Goal: Task Accomplishment & Management: Complete application form

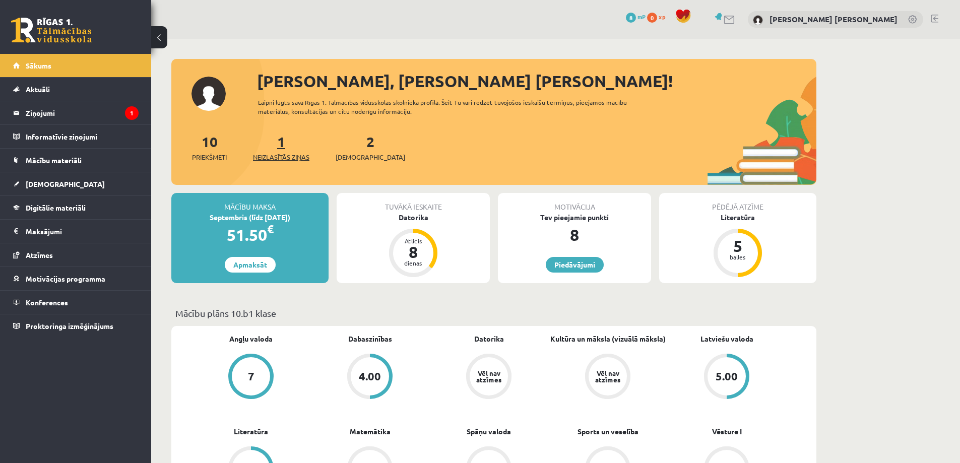
click at [288, 157] on span "Neizlasītās ziņas" at bounding box center [281, 157] width 56 height 10
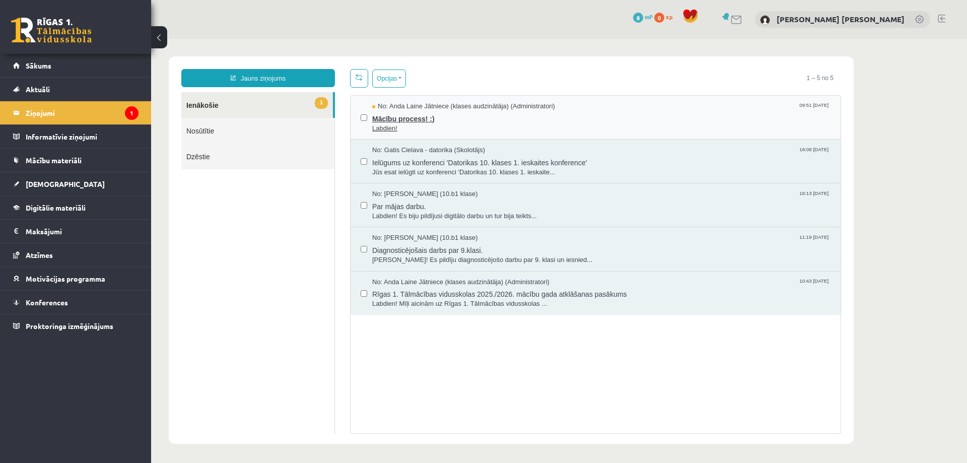
click at [396, 121] on span "Mācību process! :)" at bounding box center [601, 117] width 458 height 13
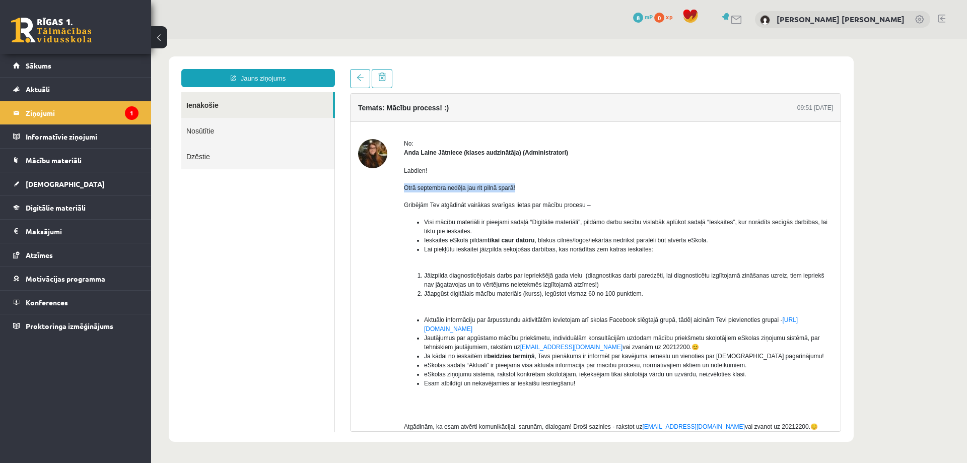
drag, startPoint x: 400, startPoint y: 191, endPoint x: 520, endPoint y: 186, distance: 119.5
click at [520, 186] on div "No: Anda Laine Jātniece (klases audzinātāja) (Administratori) Labdien! Otrā sep…" at bounding box center [595, 306] width 475 height 335
click at [433, 213] on div "Labdien! Otrā septembra nedēļa jau rit pilnā sparā! Gribējām Tev atgādināt vair…" at bounding box center [618, 302] width 429 height 291
drag, startPoint x: 400, startPoint y: 208, endPoint x: 520, endPoint y: 216, distance: 120.7
click at [600, 205] on div "No: Anda Laine Jātniece (klases audzinātāja) (Administratori) Labdien! Otrā sep…" at bounding box center [595, 306] width 475 height 335
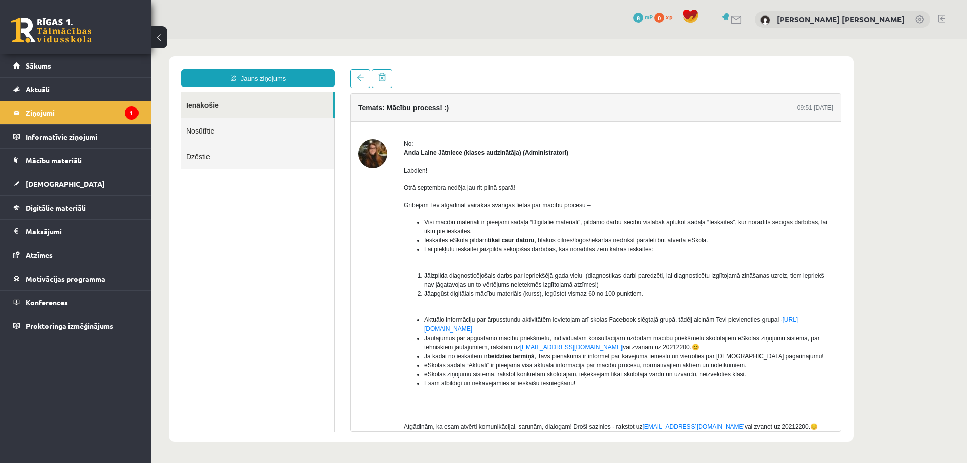
click at [514, 217] on div "Labdien! Otrā septembra nedēļa jau rit pilnā sparā! Gribējām Tev atgādināt vair…" at bounding box center [618, 302] width 429 height 291
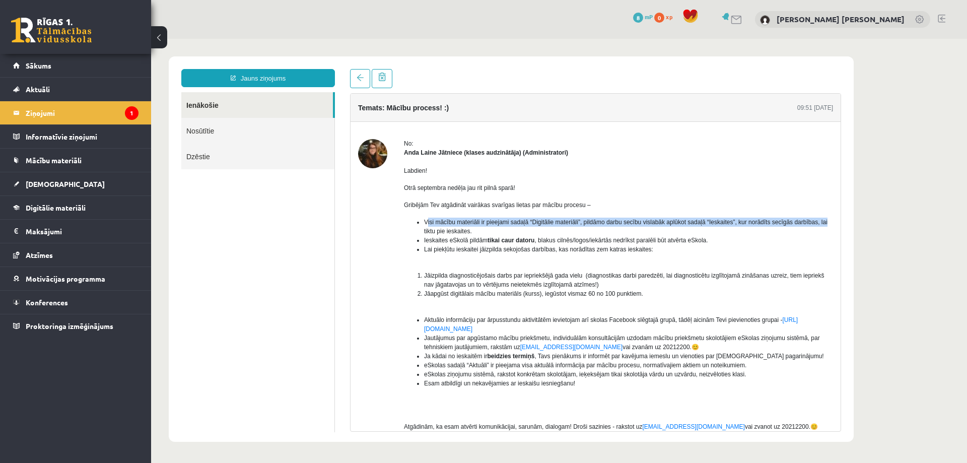
drag, startPoint x: 438, startPoint y: 219, endPoint x: 823, endPoint y: 222, distance: 385.4
click at [823, 222] on li "Visi mācību materiāli ir pieejami sadaļā “Digitālie materiāli”, pildāmo darbu s…" at bounding box center [628, 227] width 409 height 18
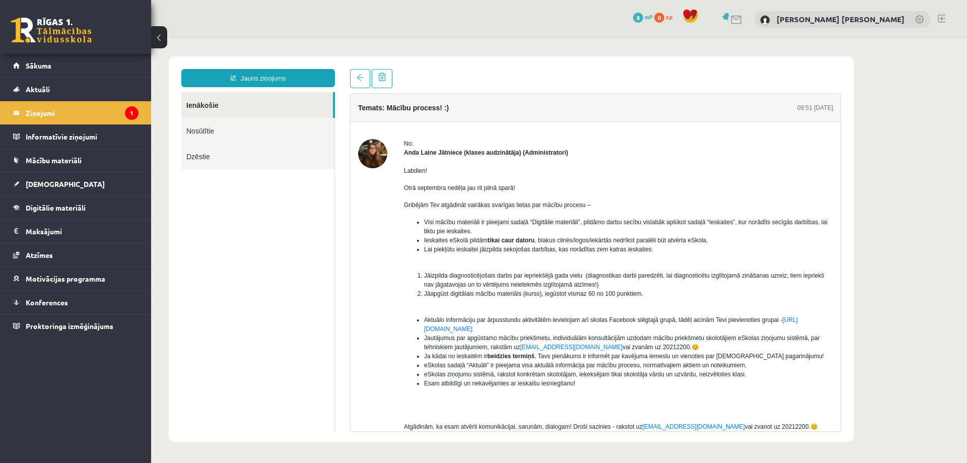
click at [793, 227] on li "Visi mācību materiāli ir pieejami sadaļā “Digitālie materiāli”, pildāmo darbu s…" at bounding box center [628, 227] width 409 height 18
drag, startPoint x: 429, startPoint y: 227, endPoint x: 470, endPoint y: 228, distance: 41.8
click at [470, 228] on li "Visi mācību materiāli ir pieejami sadaļā “Digitālie materiāli”, pildāmo darbu s…" at bounding box center [628, 227] width 409 height 18
drag, startPoint x: 454, startPoint y: 238, endPoint x: 438, endPoint y: 246, distance: 17.8
click at [453, 239] on span "Ieskaites eSkolā pildām tikai caur datoru , blakus cilnēs/logos/iekārtās nedrīk…" at bounding box center [566, 240] width 284 height 7
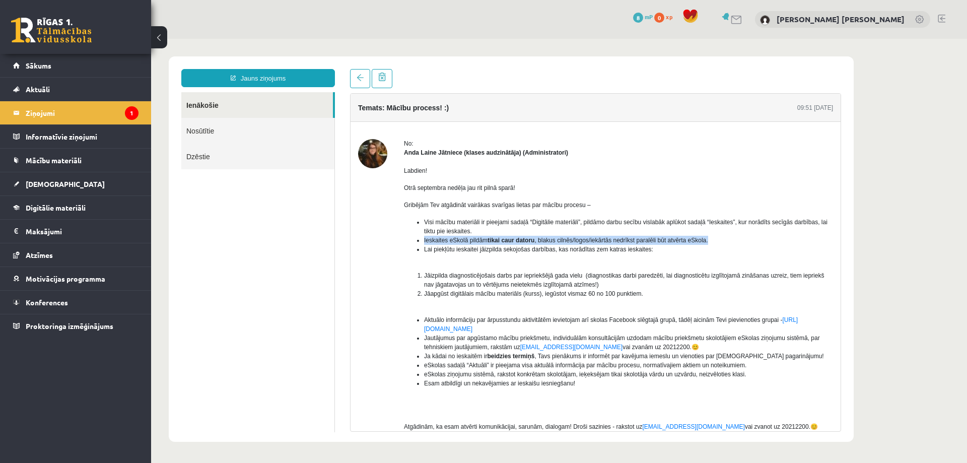
drag, startPoint x: 458, startPoint y: 238, endPoint x: 713, endPoint y: 241, distance: 254.9
click at [713, 241] on ul "Visi mācību materiāli ir pieejami sadaļā “Digitālie materiāli”, pildāmo darbu s…" at bounding box center [618, 240] width 429 height 45
click at [713, 241] on li "Ieskaites eSkolā pildām tikai caur datoru , blakus cilnēs/logos/iekārtās nedrīk…" at bounding box center [628, 240] width 409 height 9
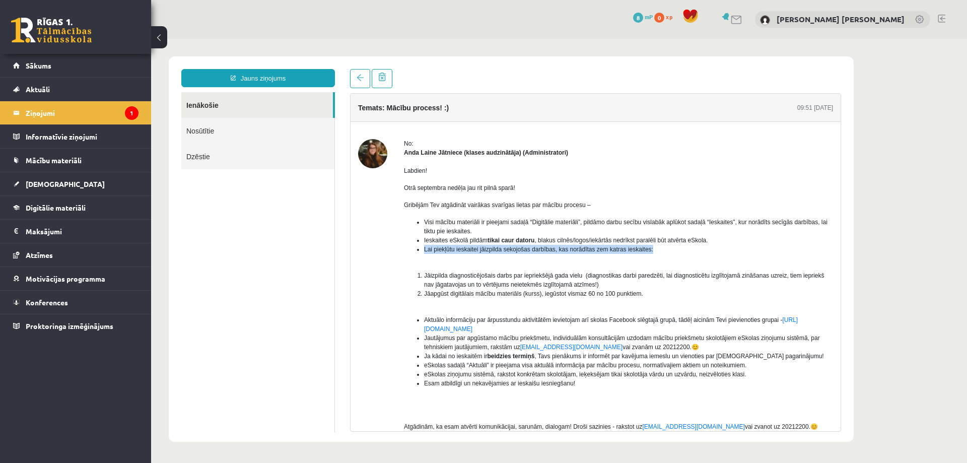
drag, startPoint x: 420, startPoint y: 251, endPoint x: 654, endPoint y: 251, distance: 234.2
click at [654, 251] on ul "Visi mācību materiāli ir pieejami sadaļā “Digitālie materiāli”, pildāmo darbu s…" at bounding box center [618, 240] width 429 height 45
click at [654, 251] on li "Lai piekļūtu ieskaitei jāizpilda sekojošas darbības, kas norādītas zem katras i…" at bounding box center [628, 249] width 409 height 9
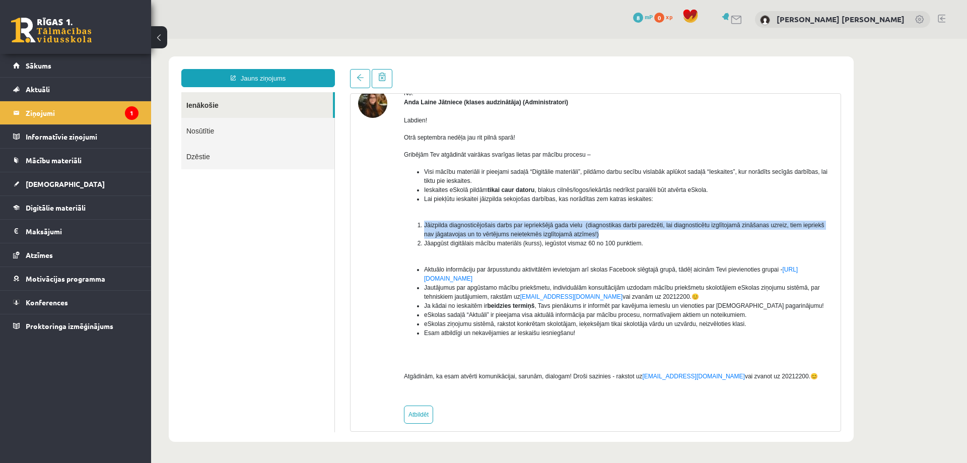
drag, startPoint x: 427, startPoint y: 223, endPoint x: 606, endPoint y: 232, distance: 179.1
click at [606, 232] on li "Jāizpilda diagnosticējošais darbs par iepriekšējā gada vielu (diagnostikas darb…" at bounding box center [628, 230] width 409 height 18
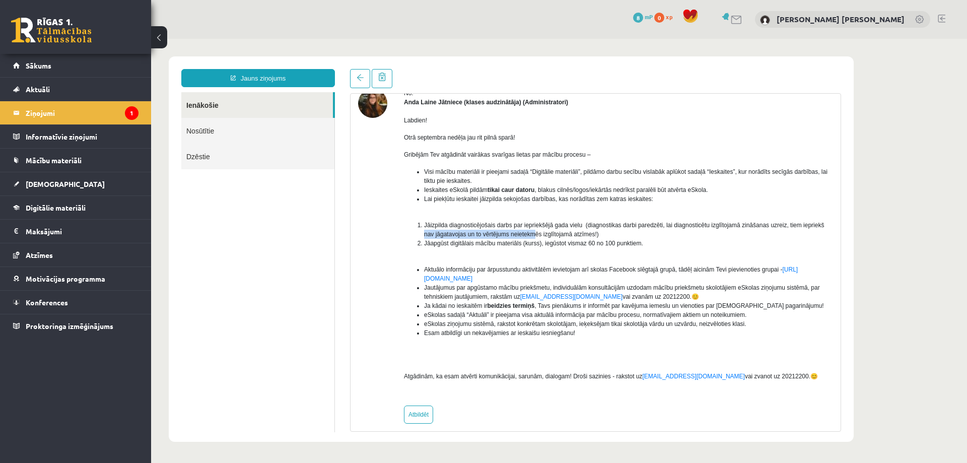
drag, startPoint x: 422, startPoint y: 238, endPoint x: 537, endPoint y: 238, distance: 115.4
click at [535, 238] on ol "Jāizpilda diagnosticējošais darbs par iepriekšējā gada vielu (diagnostikas darb…" at bounding box center [618, 239] width 429 height 36
click at [537, 238] on li "Jāizpilda diagnosticējošais darbs par iepriekšējā gada vielu (diagnostikas darb…" at bounding box center [628, 230] width 409 height 18
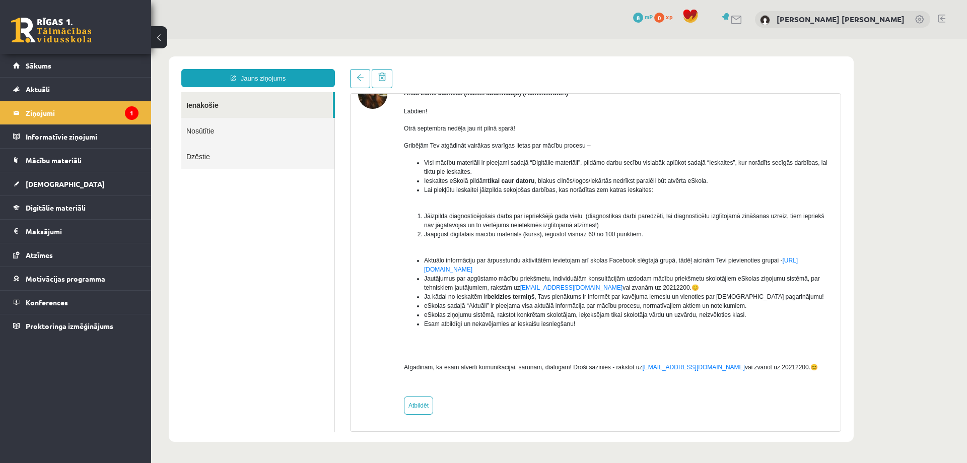
scroll to position [60, 0]
click at [102, 65] on link "Sākums" at bounding box center [75, 65] width 125 height 23
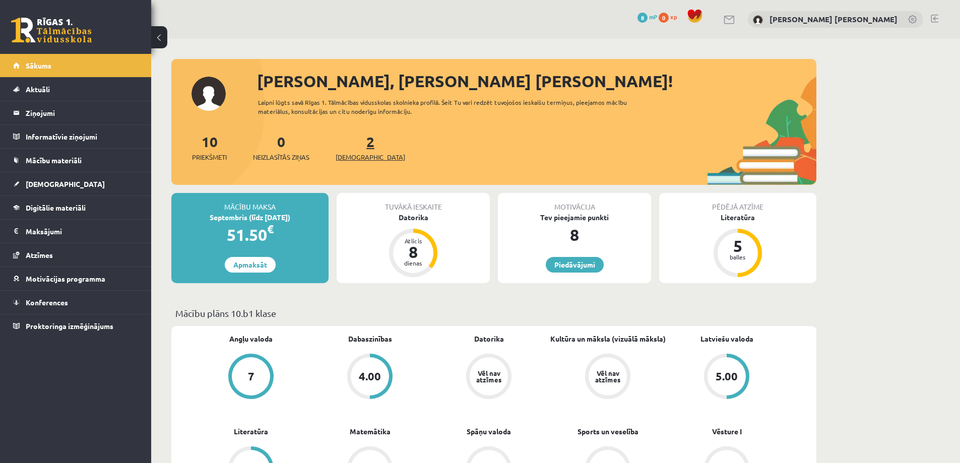
click at [356, 157] on span "[DEMOGRAPHIC_DATA]" at bounding box center [370, 157] width 70 height 10
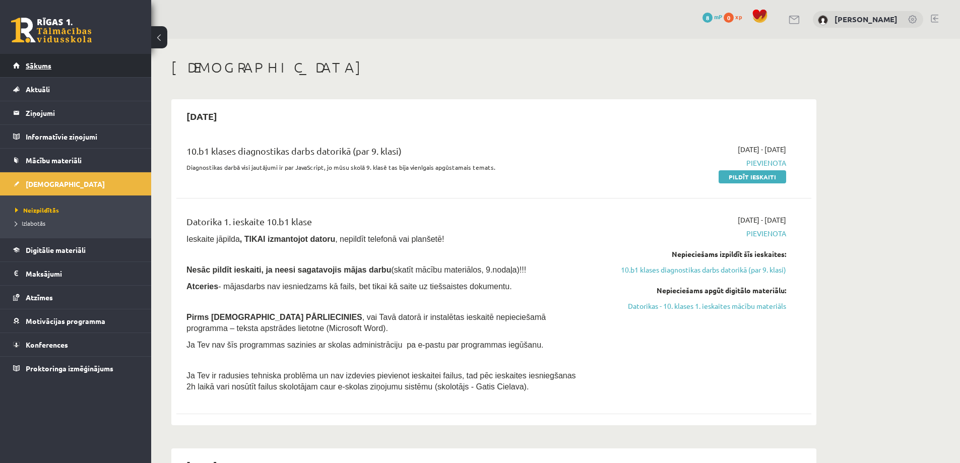
click at [30, 64] on span "Sākums" at bounding box center [39, 65] width 26 height 9
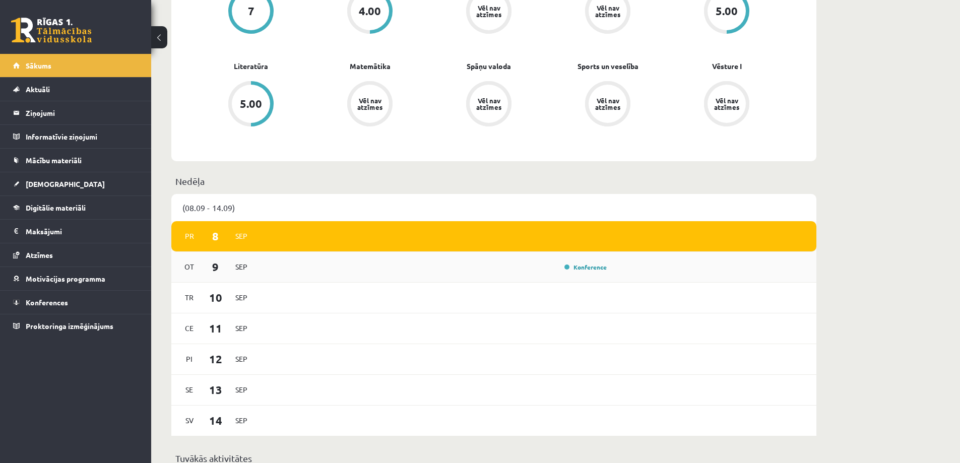
scroll to position [353, 0]
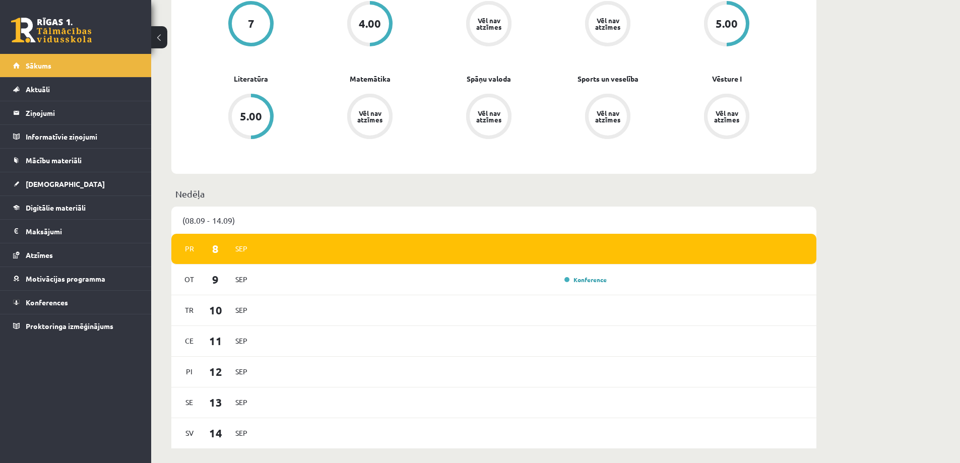
click at [310, 242] on div "Pr 8 Sep" at bounding box center [493, 249] width 645 height 31
click at [189, 251] on span "Pr" at bounding box center [189, 249] width 21 height 16
click at [596, 280] on link "Konference" at bounding box center [585, 280] width 42 height 8
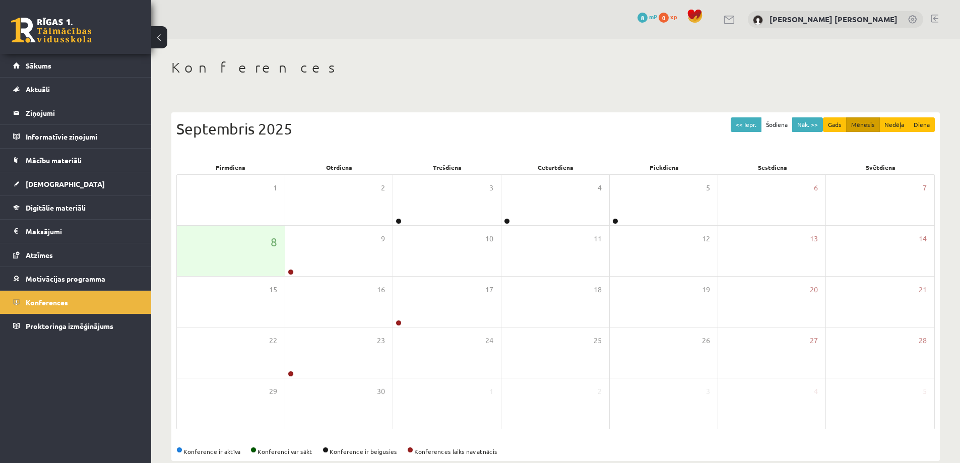
scroll to position [19, 0]
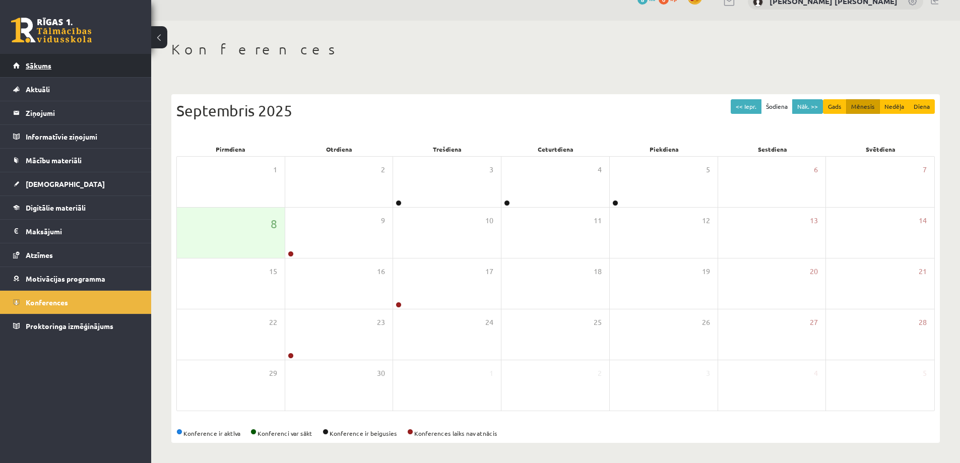
click at [47, 72] on link "Sākums" at bounding box center [75, 65] width 125 height 23
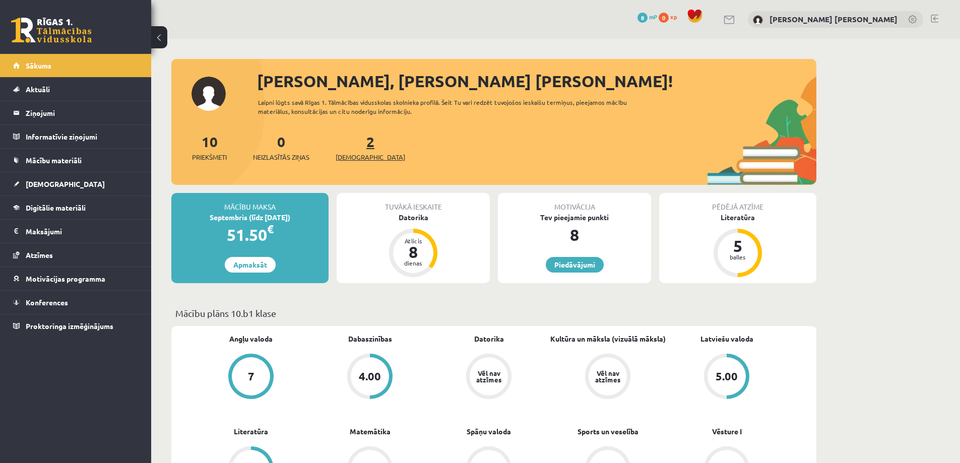
click at [357, 157] on span "[DEMOGRAPHIC_DATA]" at bounding box center [370, 157] width 70 height 10
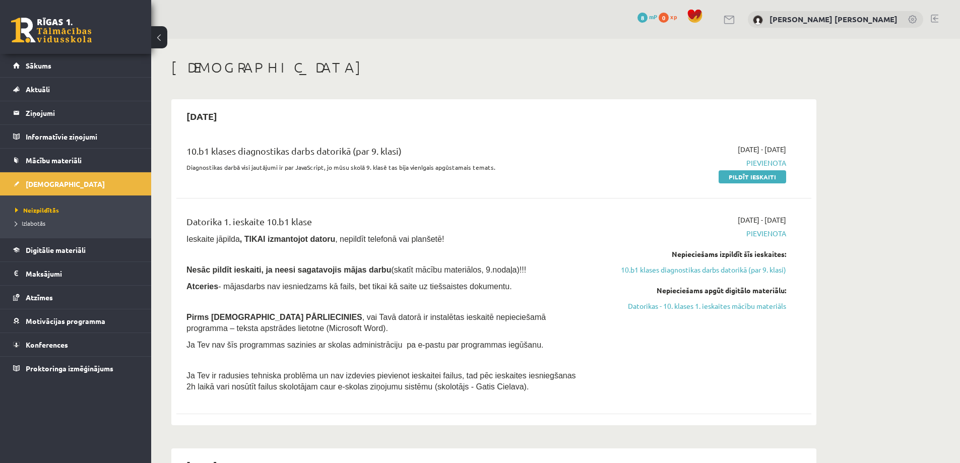
click at [300, 151] on div "10.b1 klases diagnostikas darbs datorikā (par 9. klasi)" at bounding box center [383, 153] width 394 height 19
click at [738, 181] on link "Pildīt ieskaiti" at bounding box center [751, 176] width 67 height 13
